Goal: Navigation & Orientation: Find specific page/section

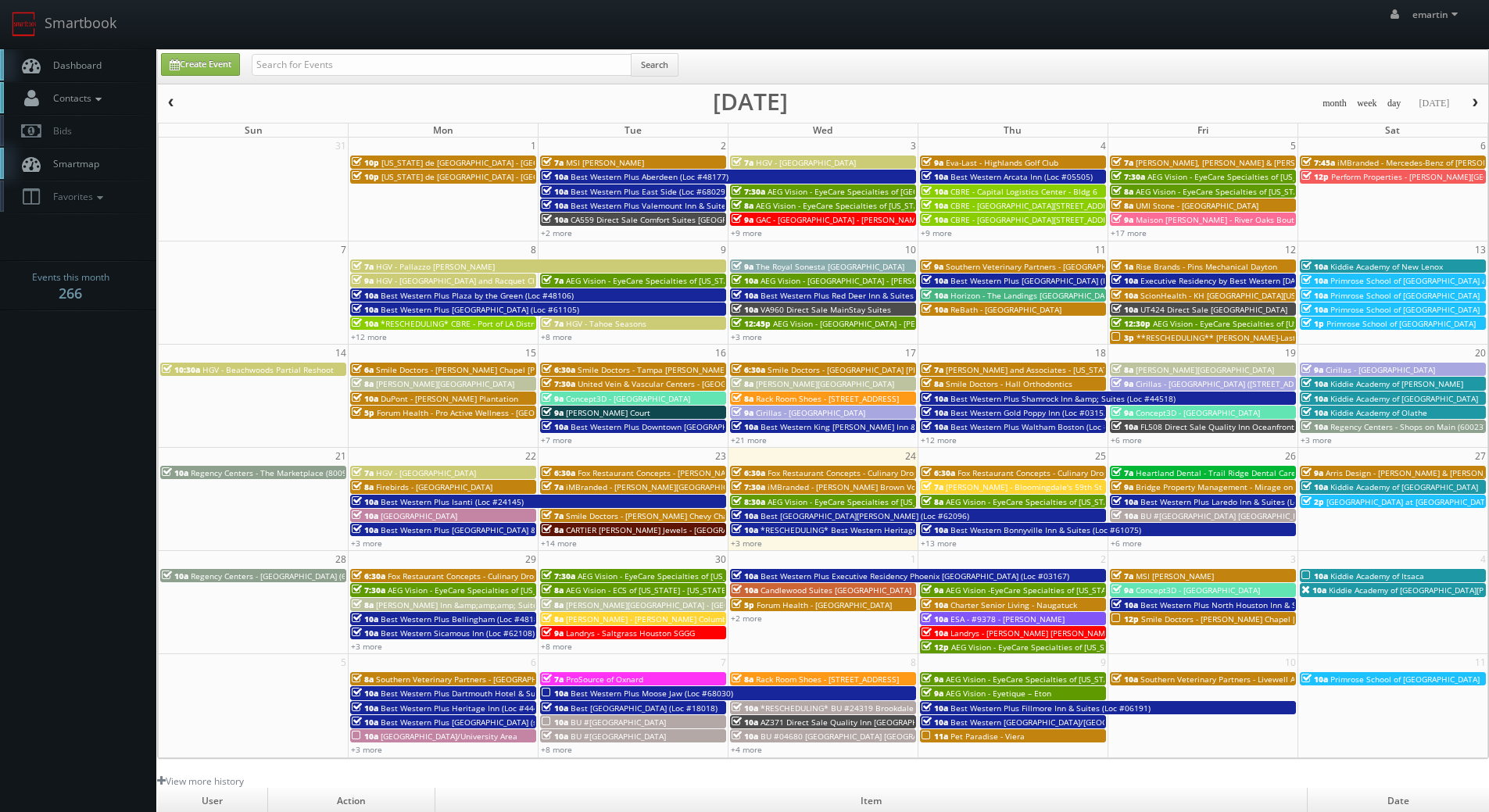
click at [54, 100] on span "Contacts" at bounding box center [76, 98] width 60 height 13
click at [65, 61] on span "Dashboard" at bounding box center [73, 65] width 56 height 13
